Goal: Task Accomplishment & Management: Manage account settings

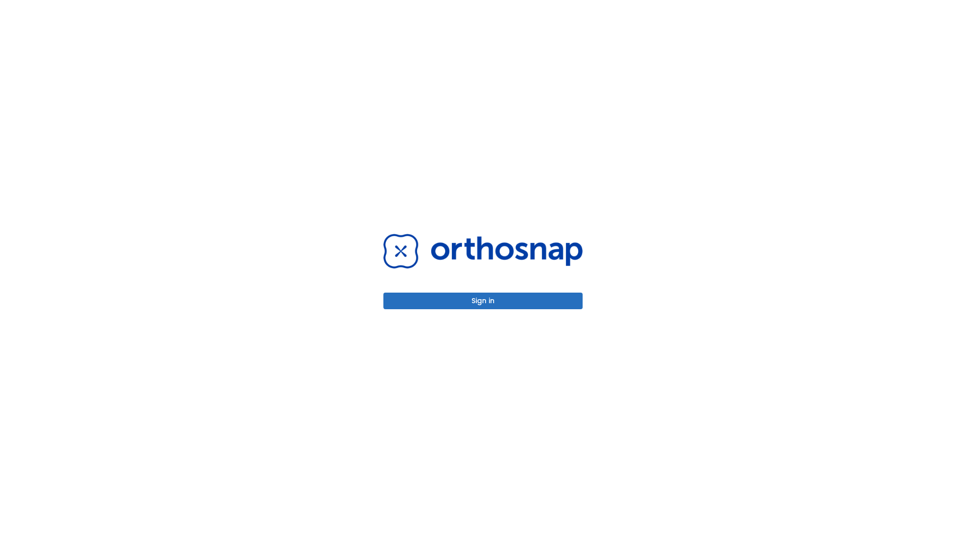
click at [483, 301] on button "Sign in" at bounding box center [482, 301] width 199 height 17
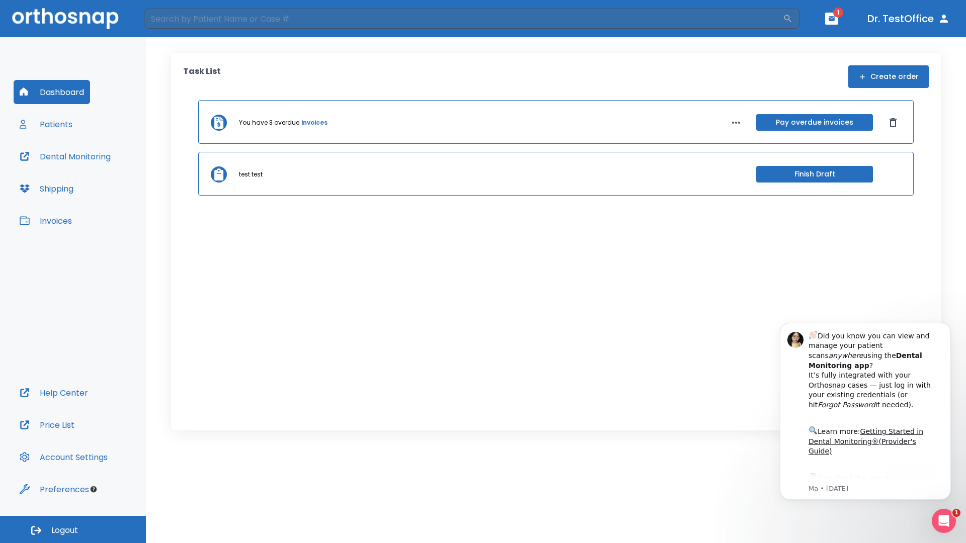
click at [73, 530] on span "Logout" at bounding box center [64, 530] width 27 height 11
